Goal: Task Accomplishment & Management: Manage account settings

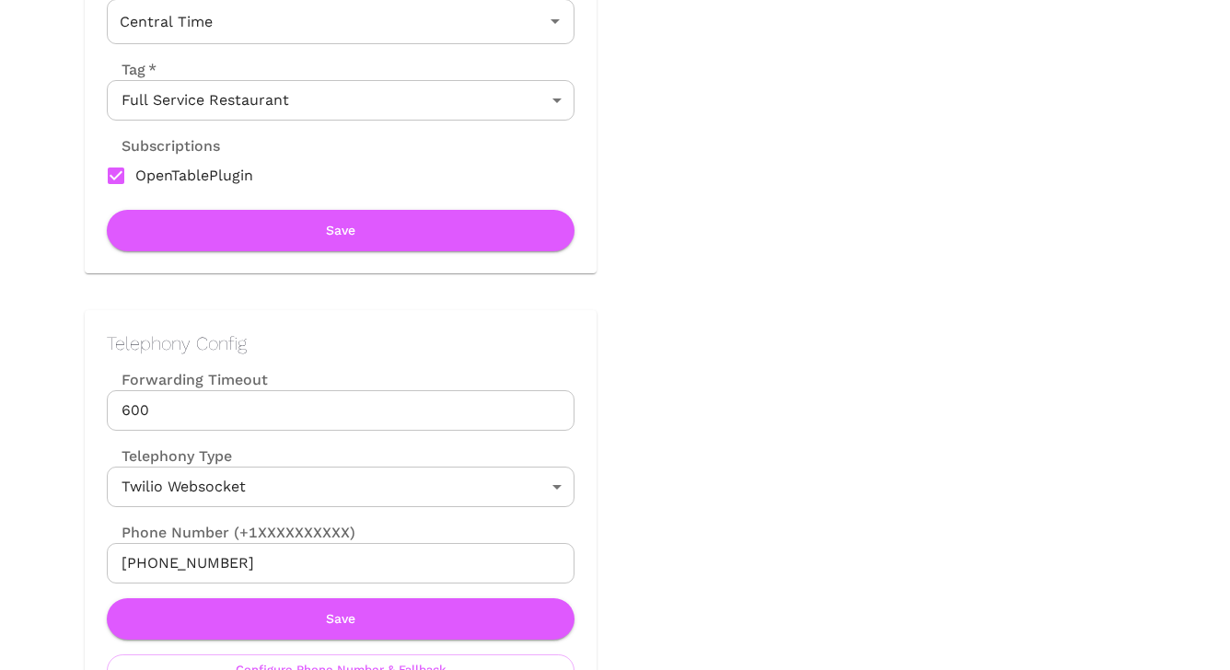
scroll to position [522, 0]
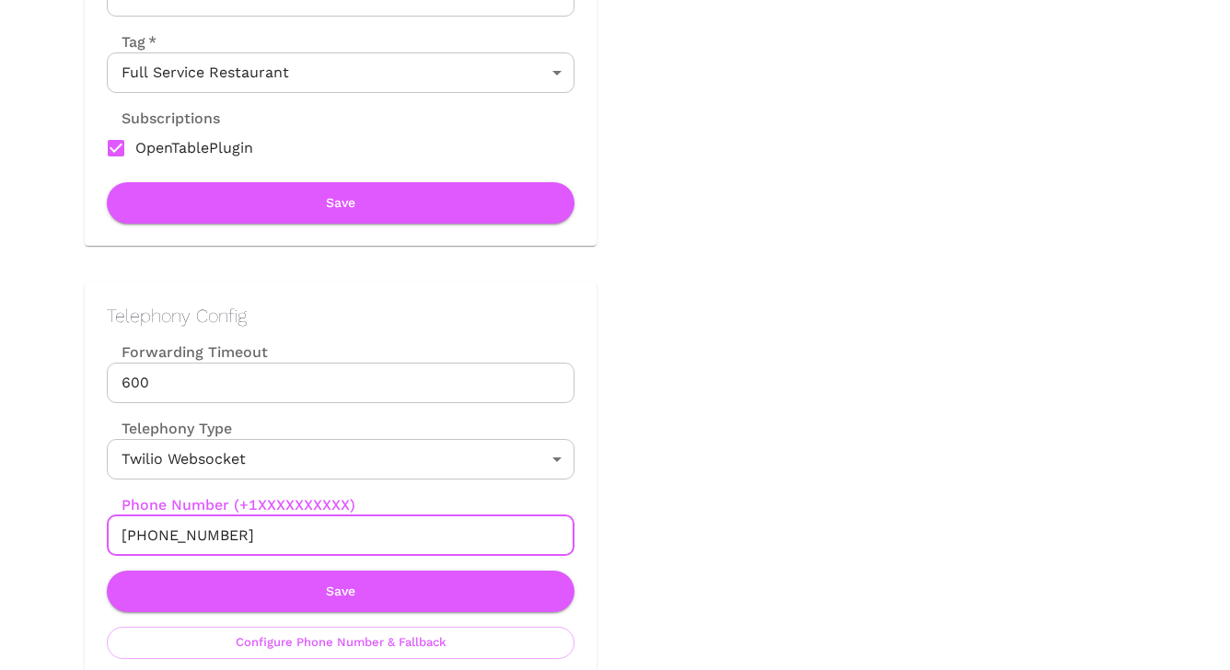
drag, startPoint x: 237, startPoint y: 534, endPoint x: 138, endPoint y: 536, distance: 98.5
click at [138, 536] on input "[PHONE_NUMBER]" at bounding box center [341, 536] width 468 height 41
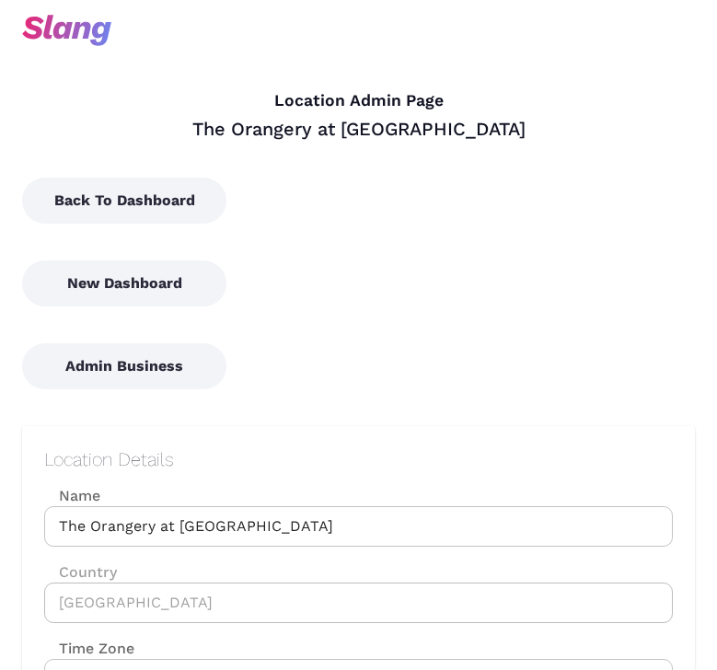
type input "Central Time"
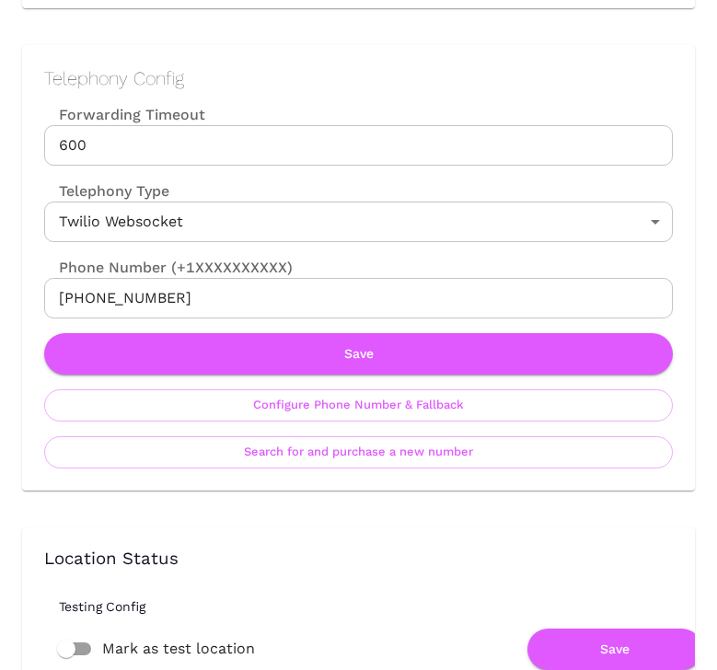
scroll to position [1177, 0]
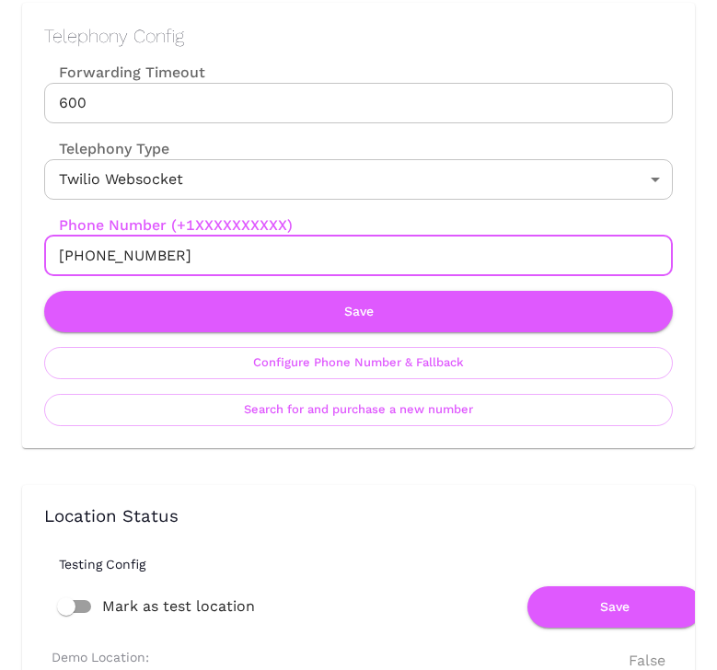
drag, startPoint x: 175, startPoint y: 255, endPoint x: 77, endPoint y: 254, distance: 97.6
click at [77, 254] on input "[PHONE_NUMBER]" at bounding box center [358, 256] width 629 height 41
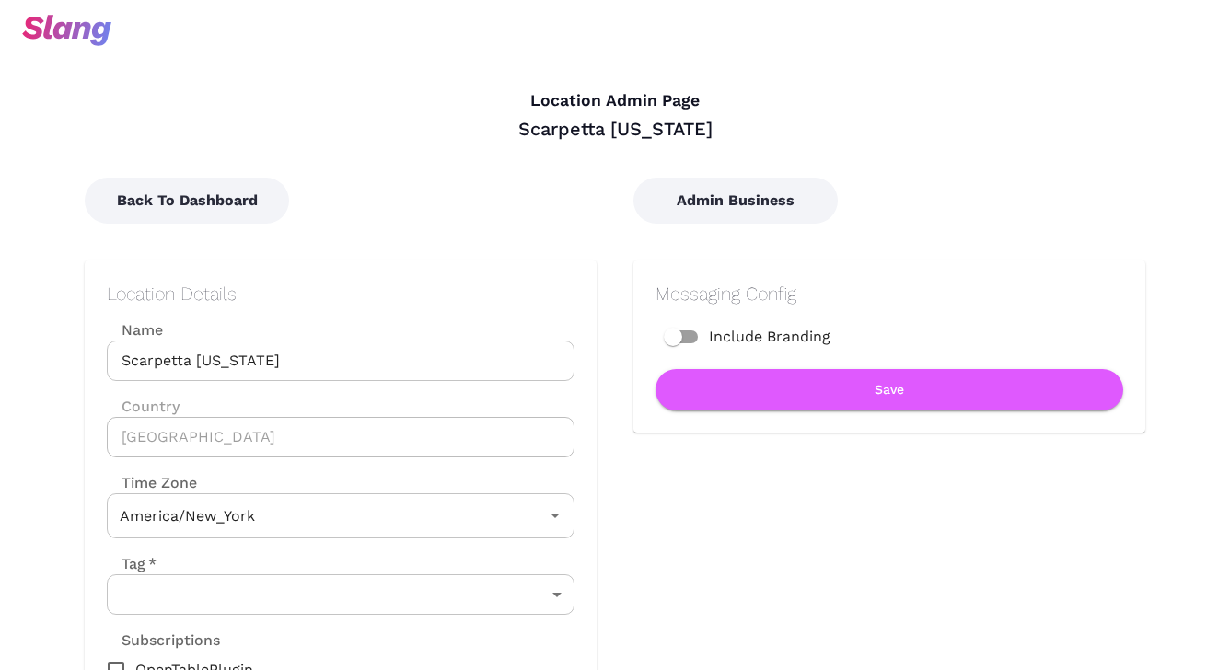
type input "Eastern Time"
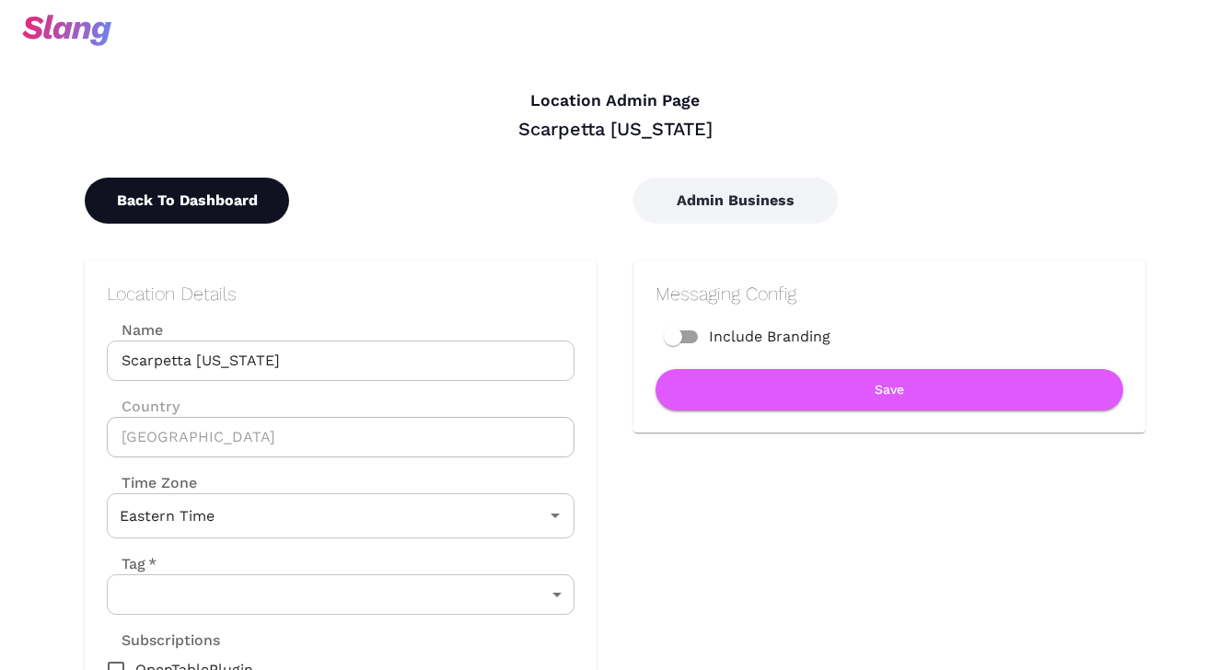
click at [281, 187] on button "Back To Dashboard" at bounding box center [187, 201] width 204 height 46
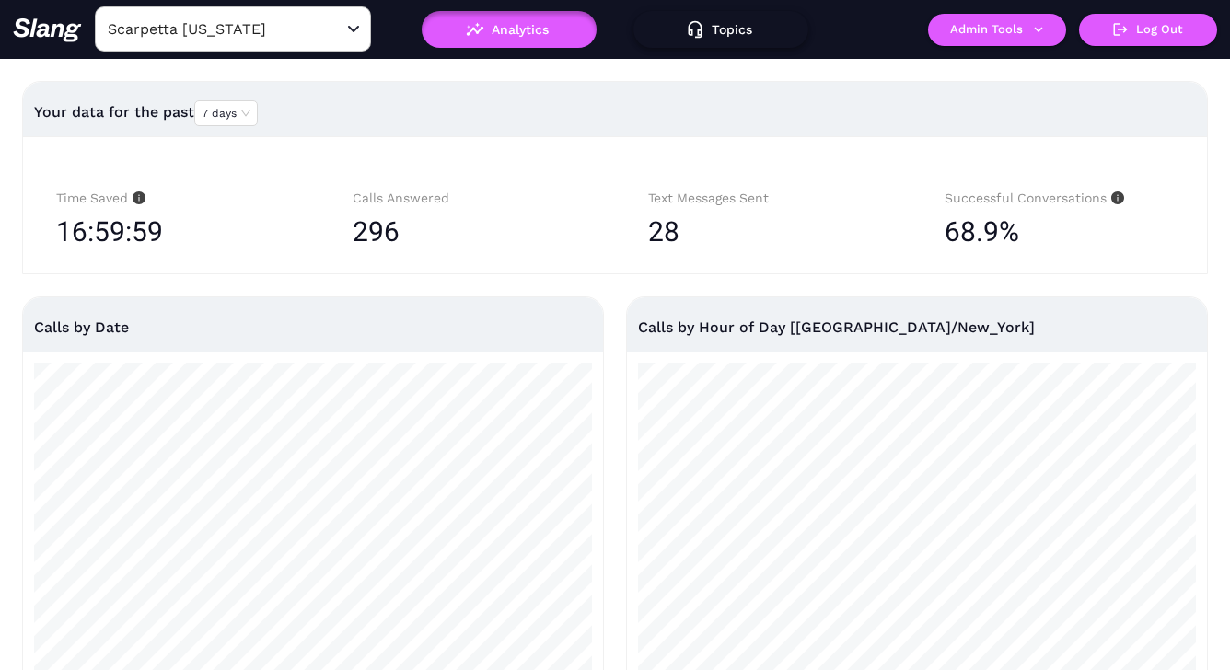
click at [726, 30] on button "Topics" at bounding box center [720, 29] width 175 height 37
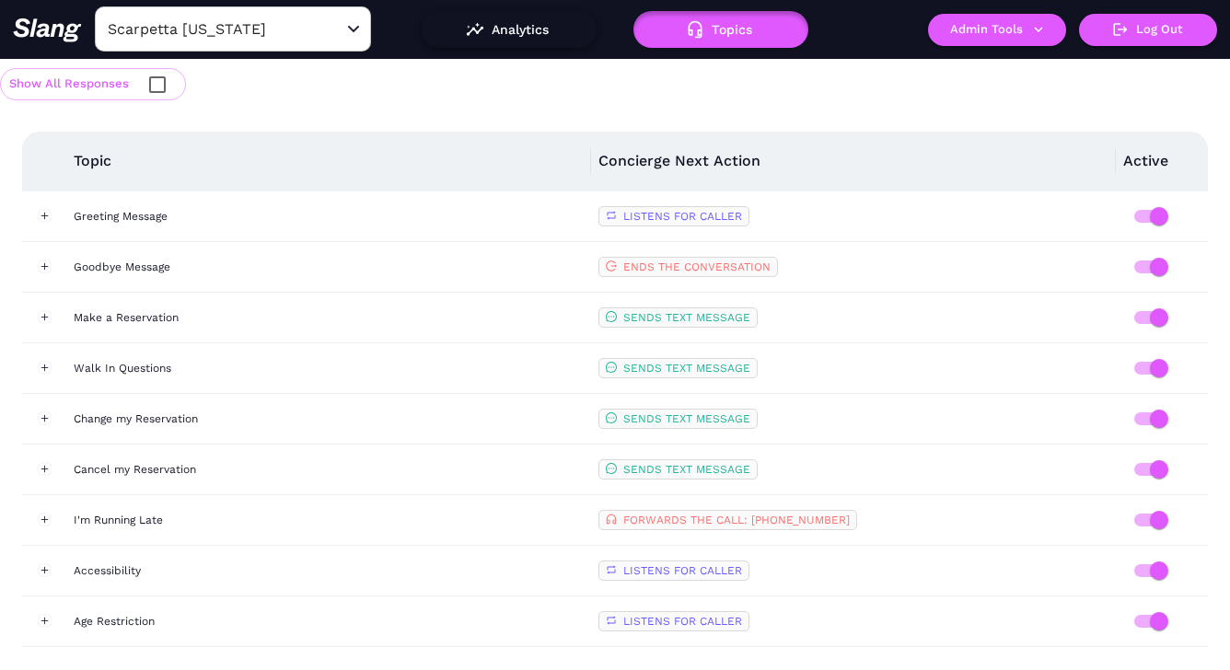
click at [534, 20] on button "Analytics" at bounding box center [509, 29] width 175 height 37
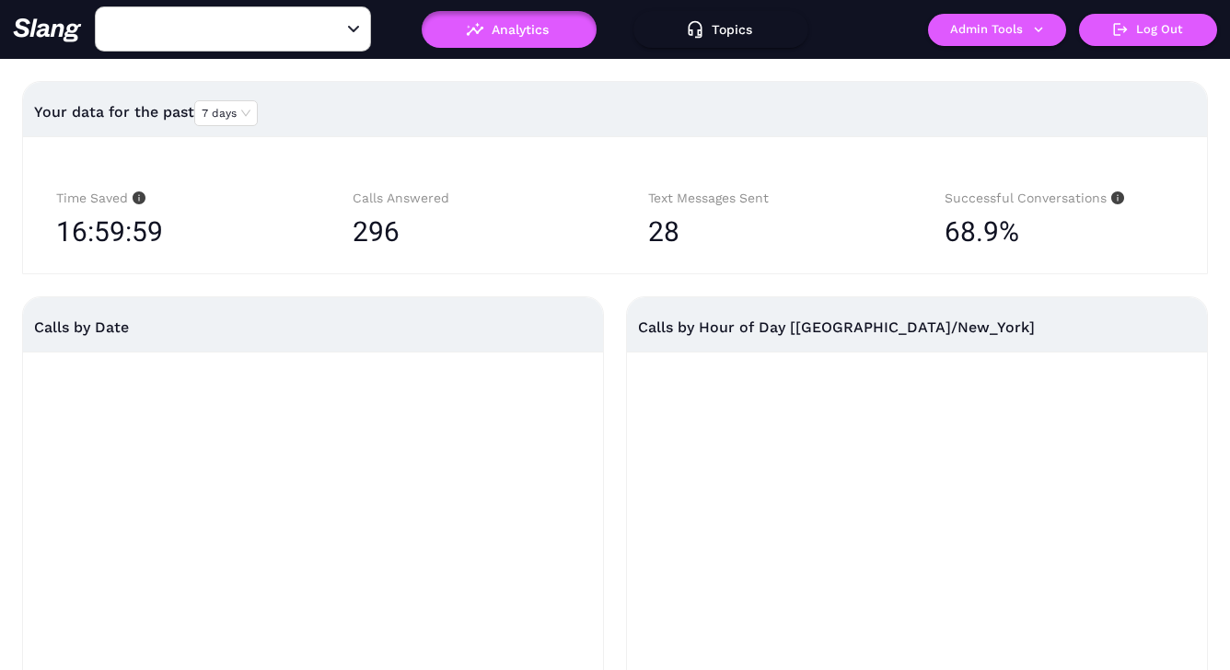
type input "Scarpetta New York"
click at [719, 26] on button "Topics" at bounding box center [720, 29] width 175 height 37
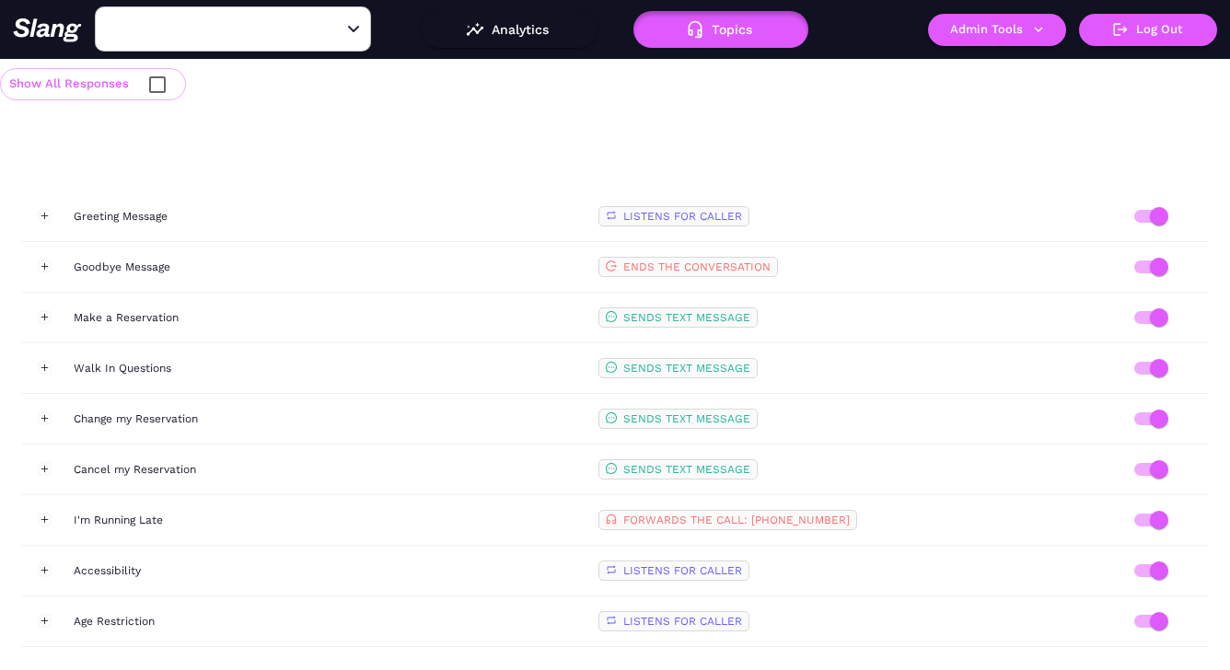
type input "Scarpetta New York"
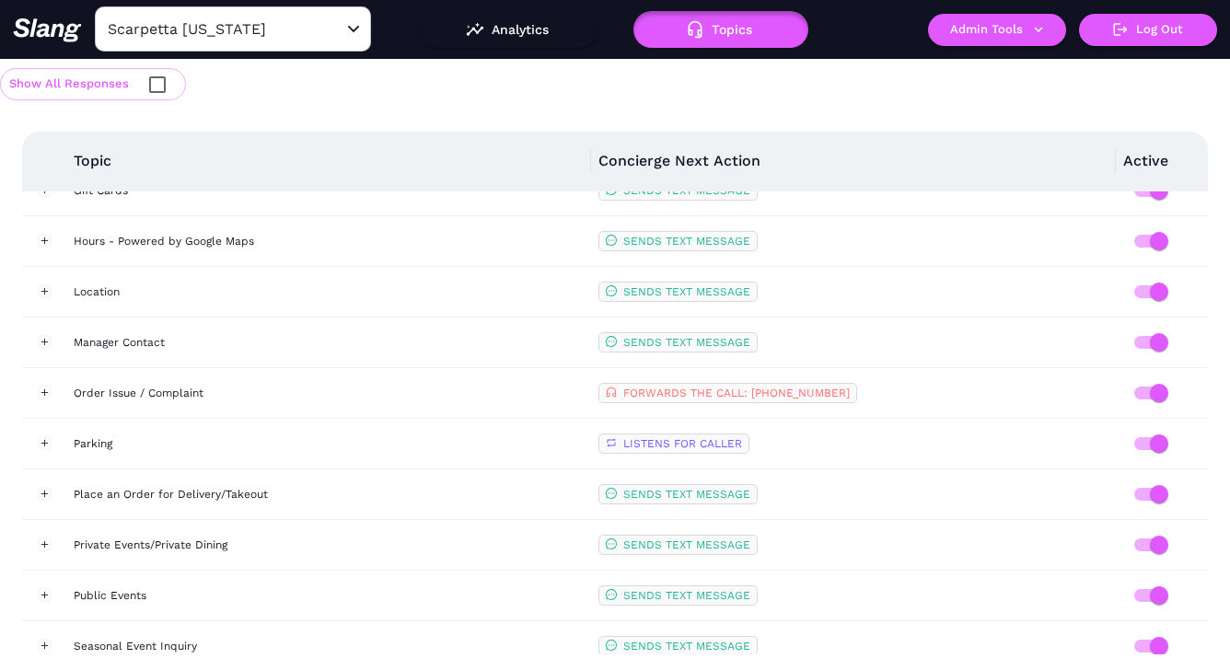
scroll to position [822, 0]
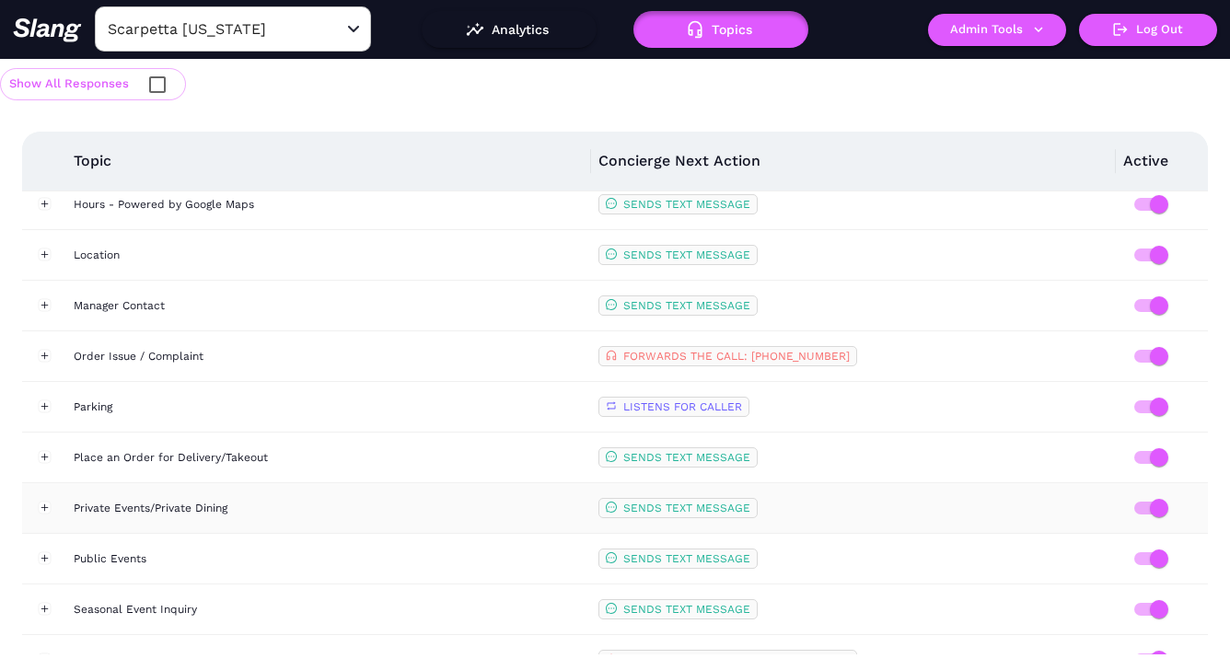
click at [343, 497] on td "Private Events/Private Dining" at bounding box center [328, 508] width 525 height 51
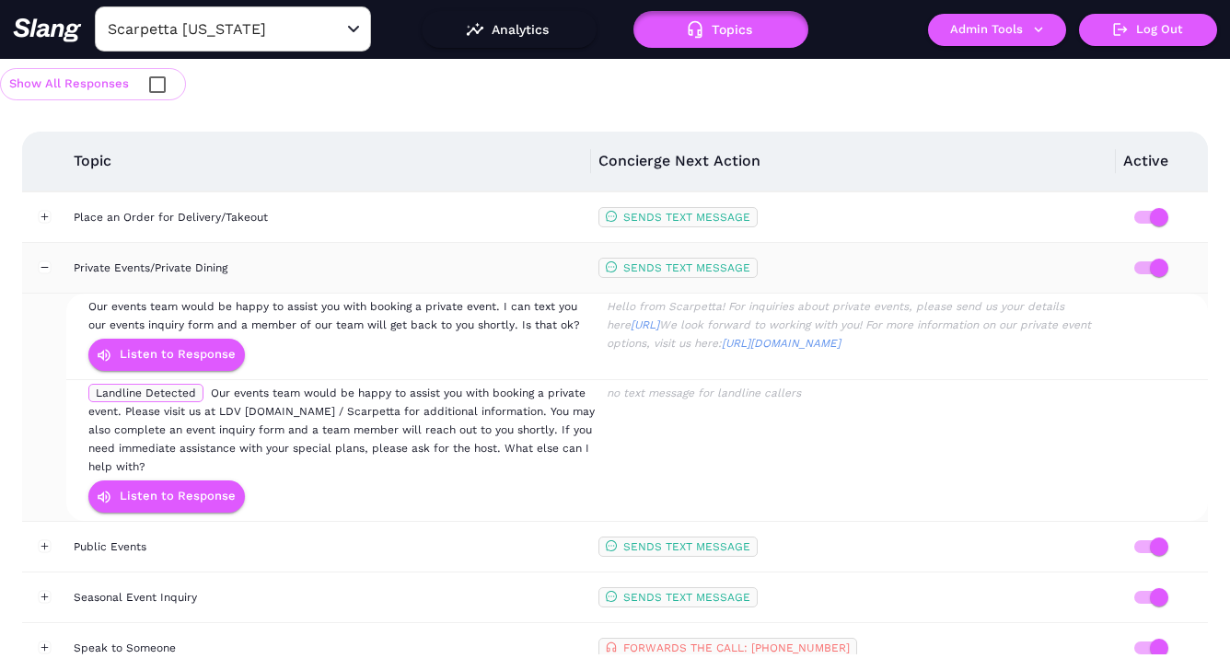
scroll to position [1079, 0]
